Goal: Transaction & Acquisition: Purchase product/service

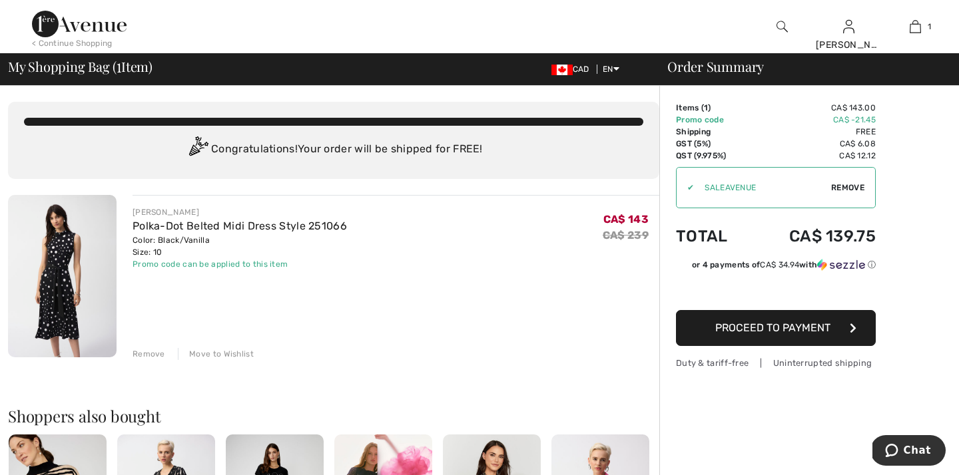
click at [779, 323] on span "Proceed to Payment" at bounding box center [772, 328] width 115 height 13
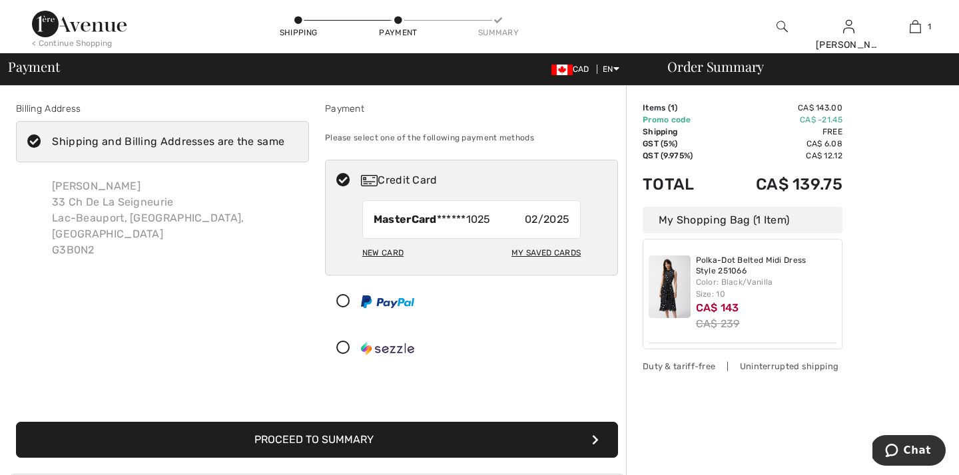
click at [388, 254] on div "New Card" at bounding box center [382, 253] width 41 height 23
radio input "true"
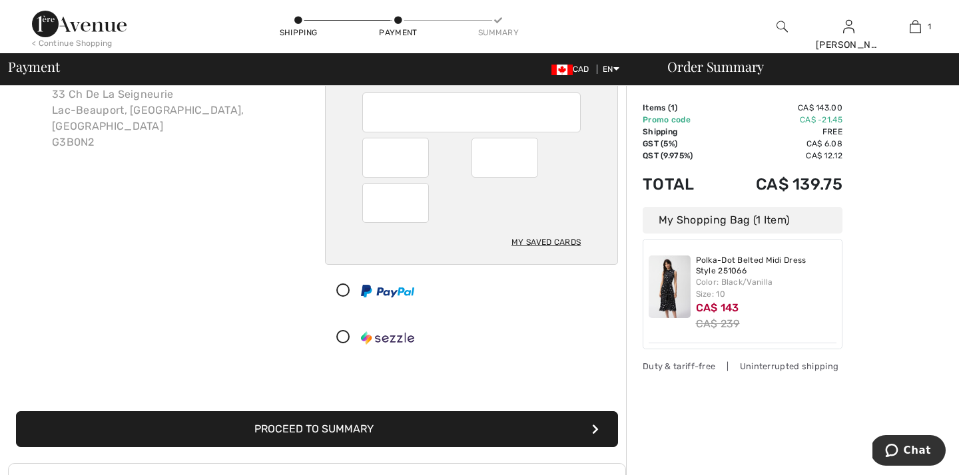
scroll to position [114, 0]
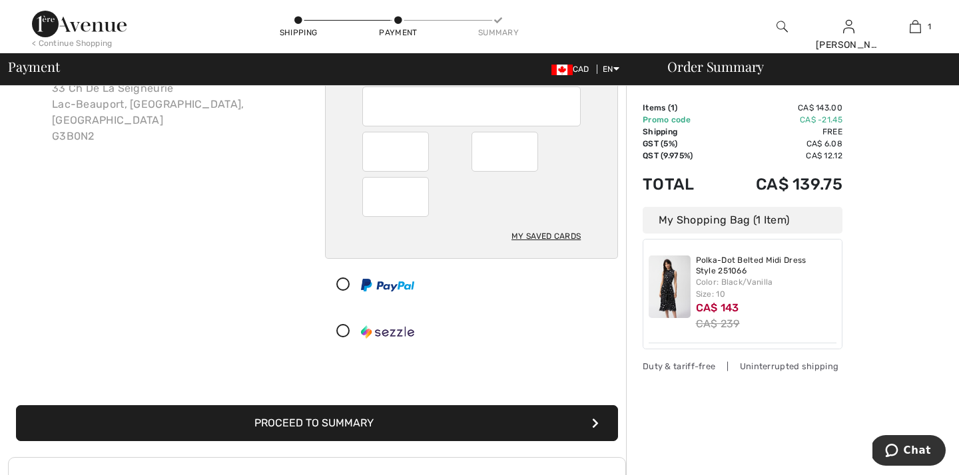
click at [479, 425] on button "Proceed to Summary" at bounding box center [317, 424] width 602 height 36
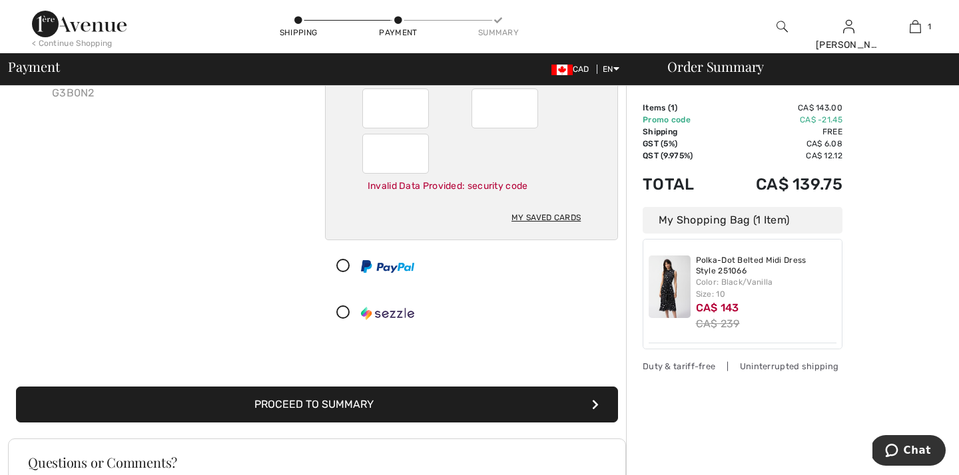
scroll to position [165, 0]
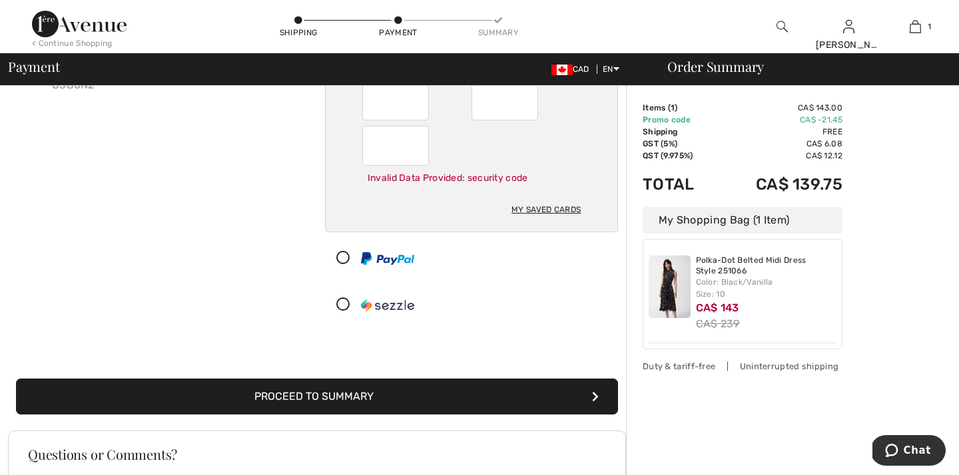
click at [504, 401] on button "Proceed to Summary" at bounding box center [317, 397] width 602 height 36
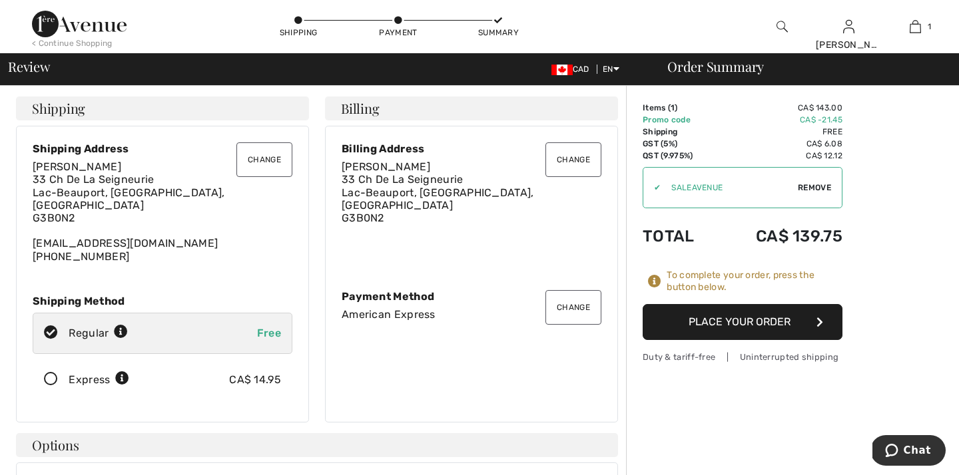
click at [766, 322] on button "Place Your Order" at bounding box center [743, 322] width 200 height 36
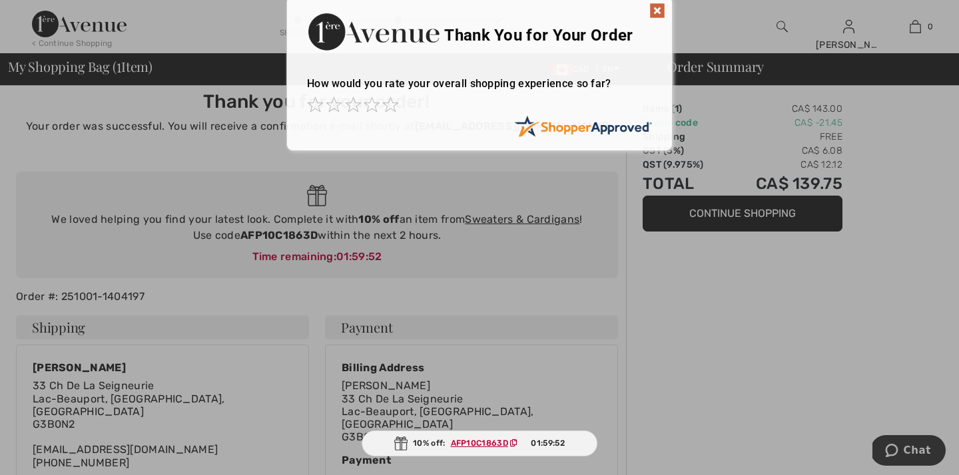
scroll to position [9, 0]
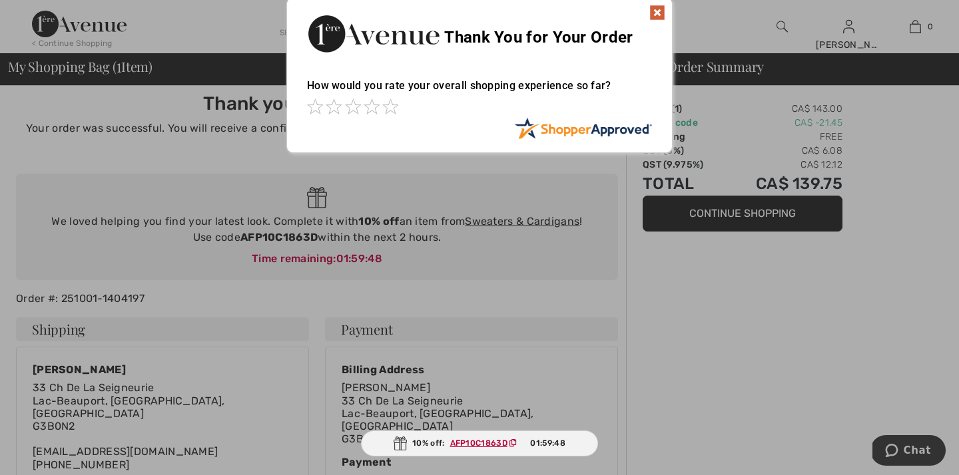
click at [660, 10] on img at bounding box center [657, 13] width 16 height 16
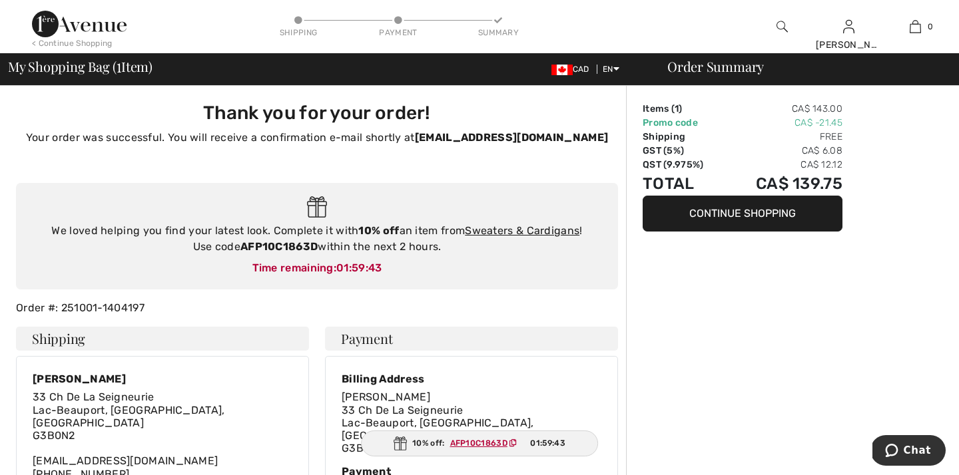
scroll to position [0, 0]
click at [781, 213] on button "Continue Shopping" at bounding box center [743, 214] width 200 height 36
